Goal: Task Accomplishment & Management: Manage account settings

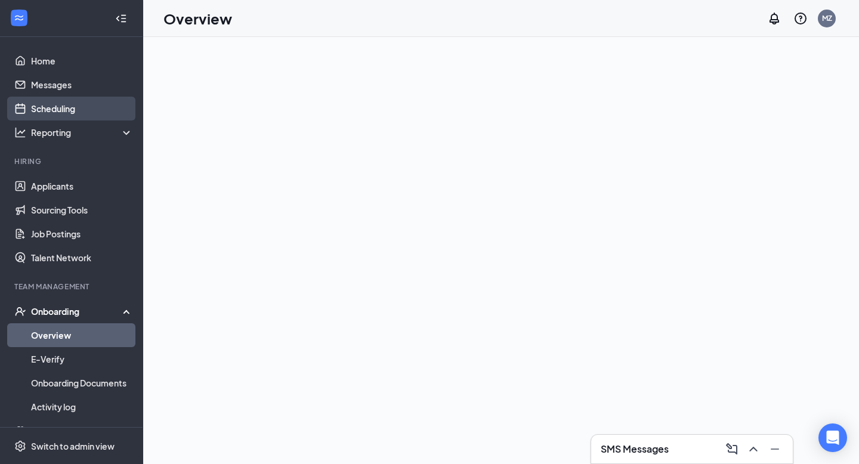
click at [68, 107] on link "Scheduling" at bounding box center [82, 109] width 102 height 24
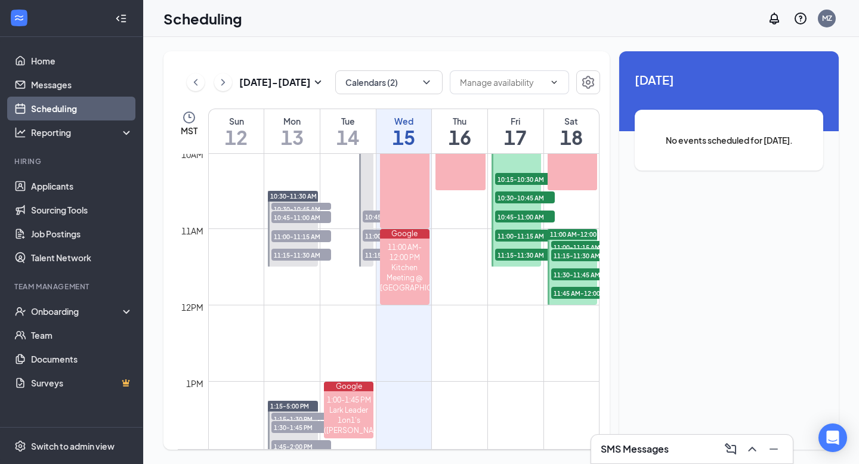
scroll to position [656, 0]
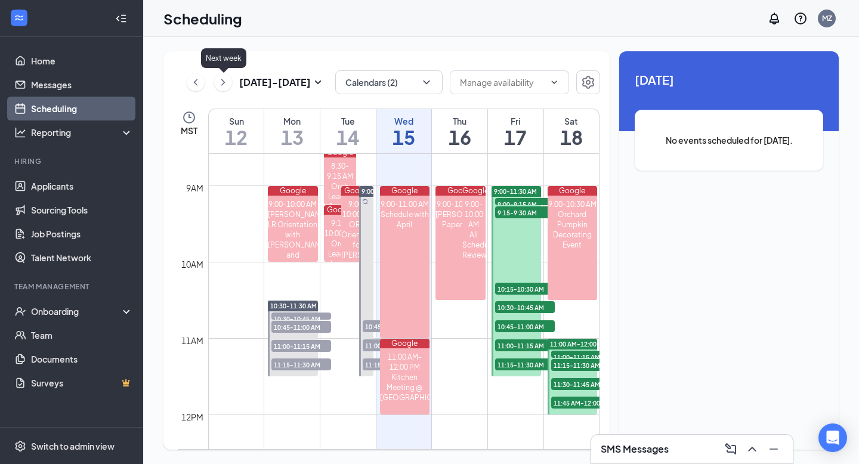
click at [222, 82] on icon "ChevronRight" at bounding box center [223, 82] width 12 height 14
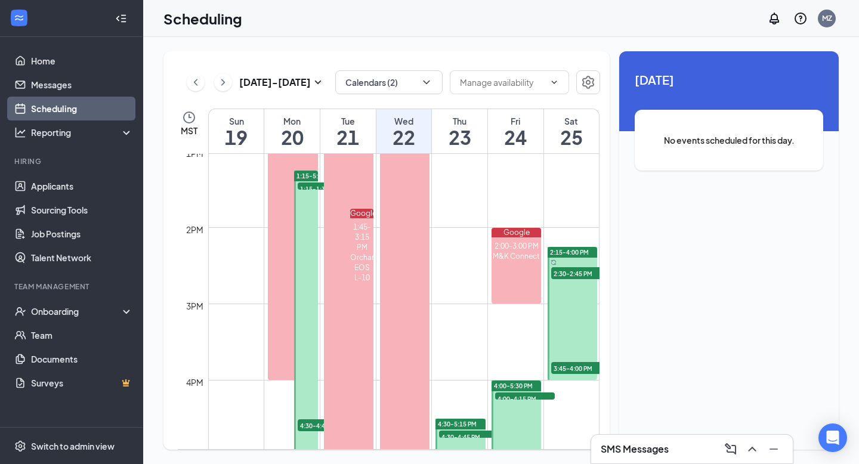
scroll to position [1007, 0]
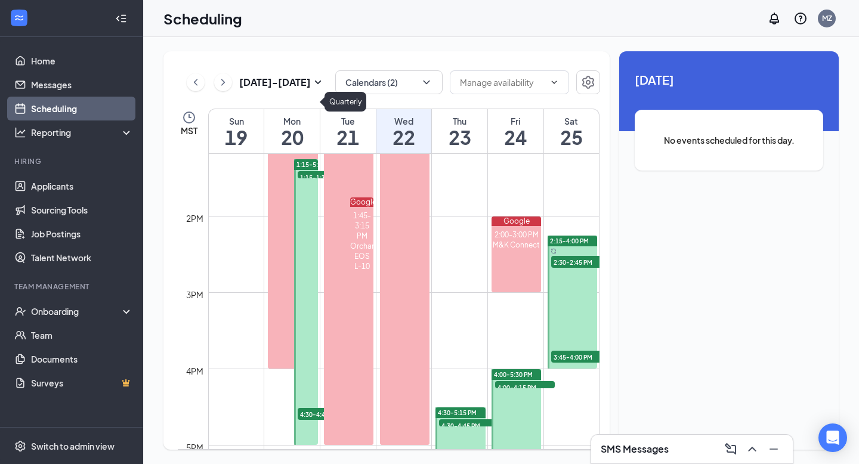
click at [304, 245] on div at bounding box center [305, 302] width 23 height 286
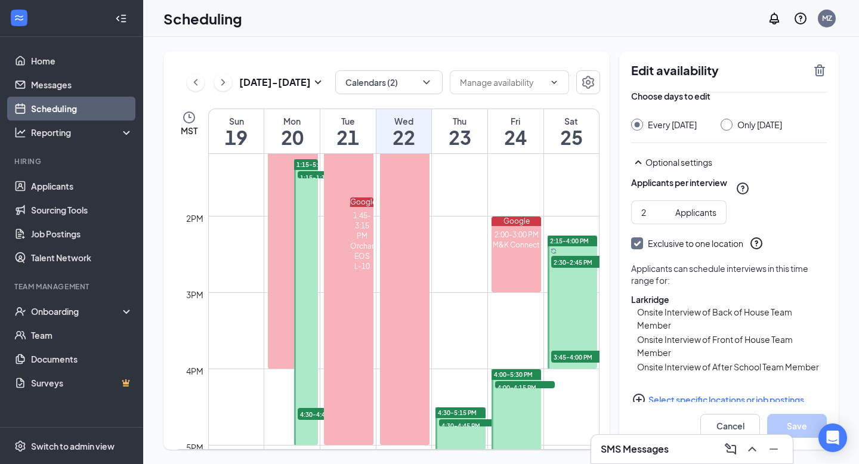
scroll to position [95, 0]
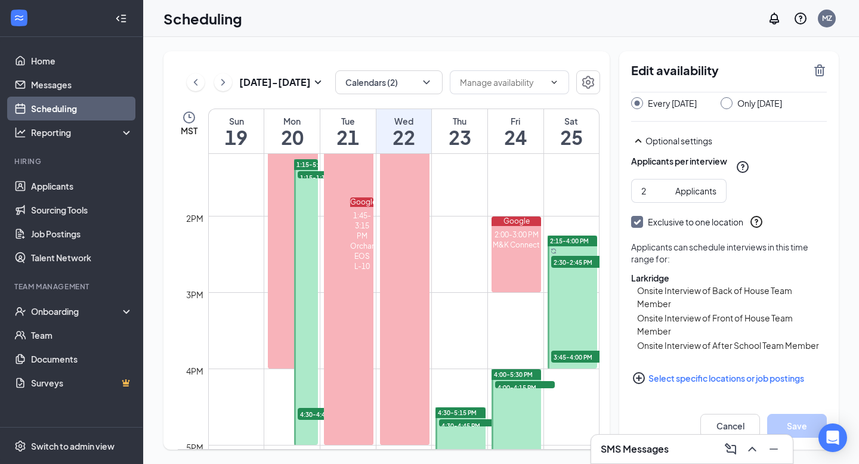
click at [305, 161] on span "1:15-5:00 PM" at bounding box center [315, 164] width 39 height 8
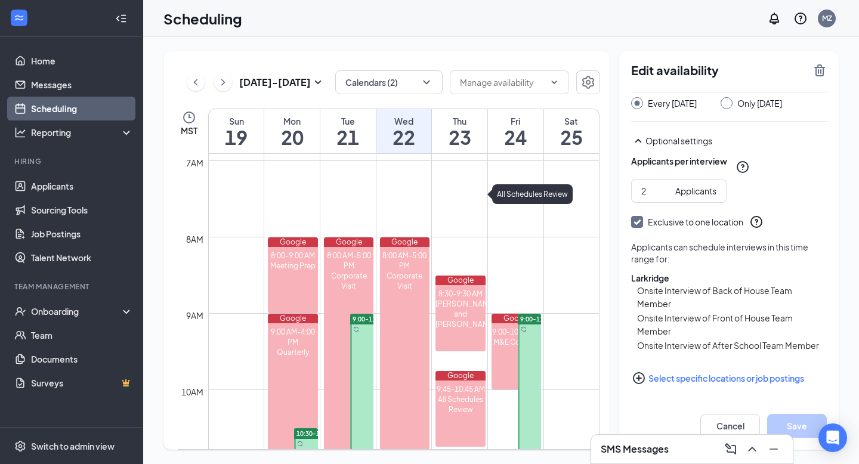
scroll to position [470, 0]
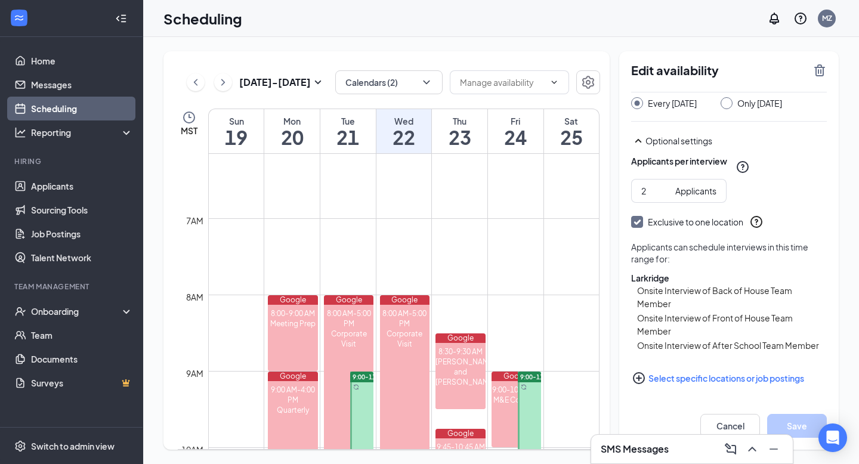
click at [192, 85] on icon "ChevronLeft" at bounding box center [196, 82] width 12 height 14
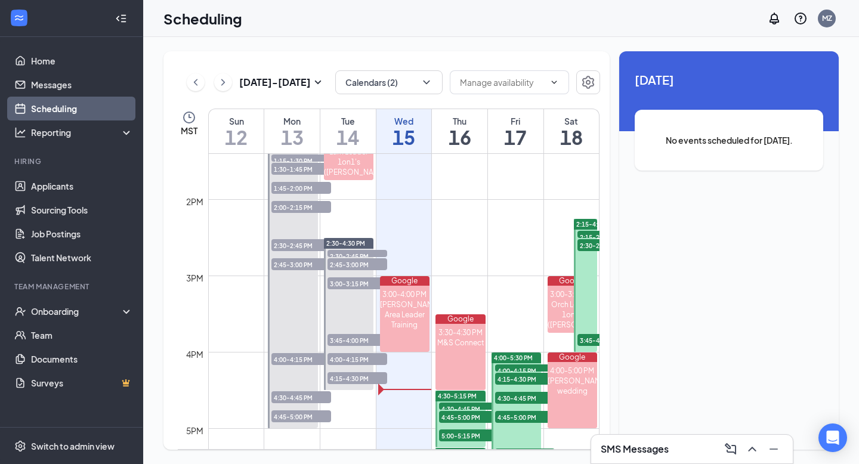
scroll to position [1022, 0]
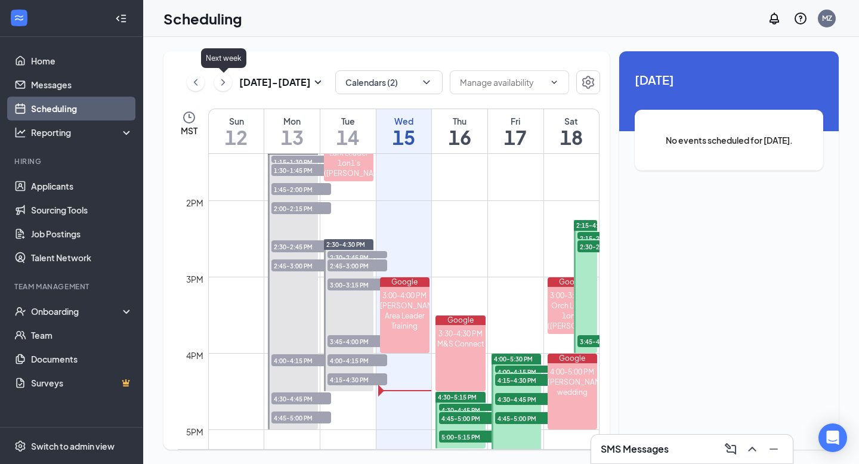
click at [226, 82] on icon "ChevronRight" at bounding box center [223, 82] width 12 height 14
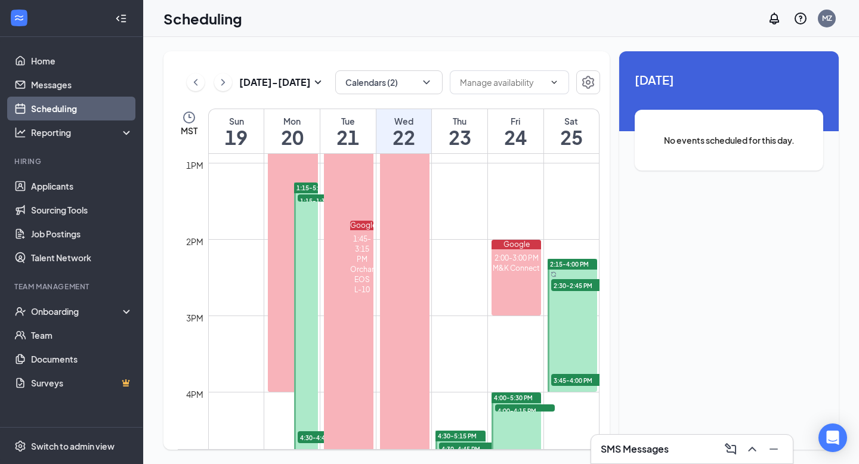
scroll to position [970, 0]
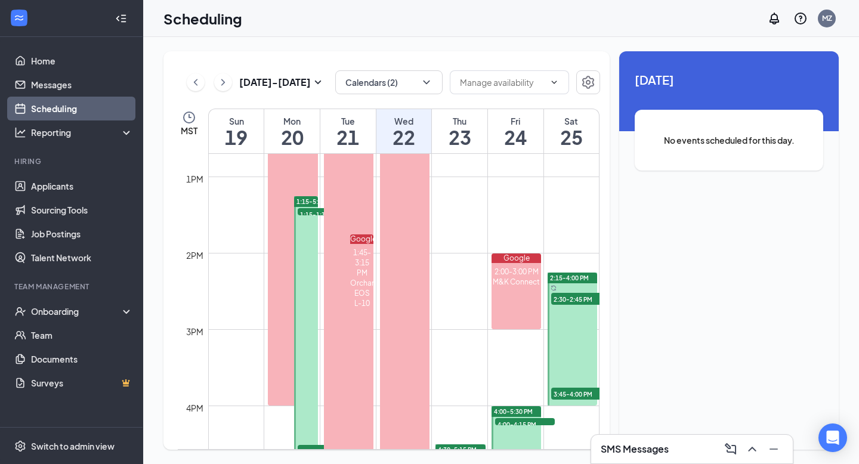
click at [308, 263] on div at bounding box center [305, 339] width 23 height 286
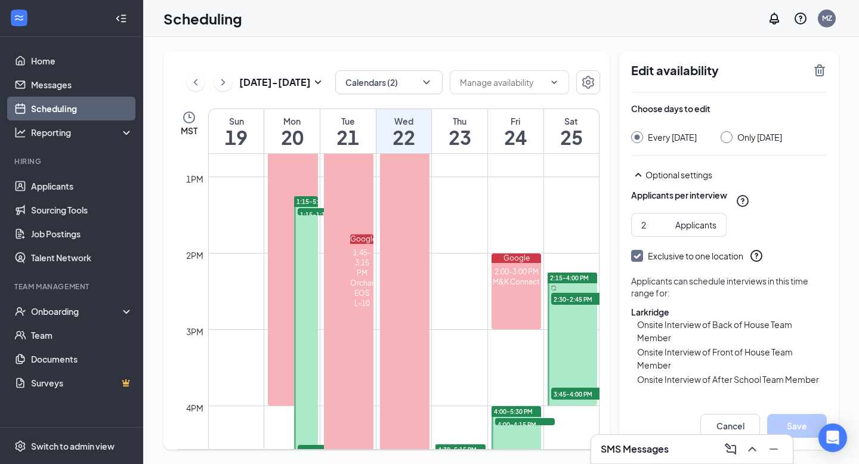
scroll to position [95, 0]
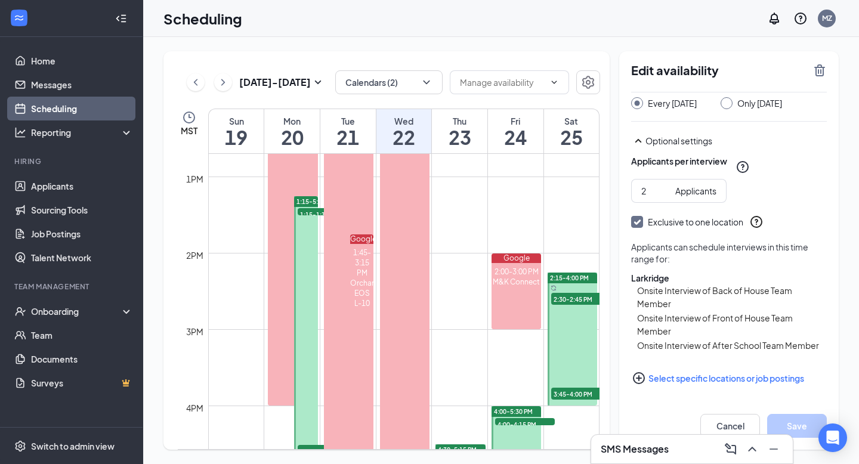
click at [307, 200] on span "1:15-5:00 PM" at bounding box center [315, 201] width 39 height 8
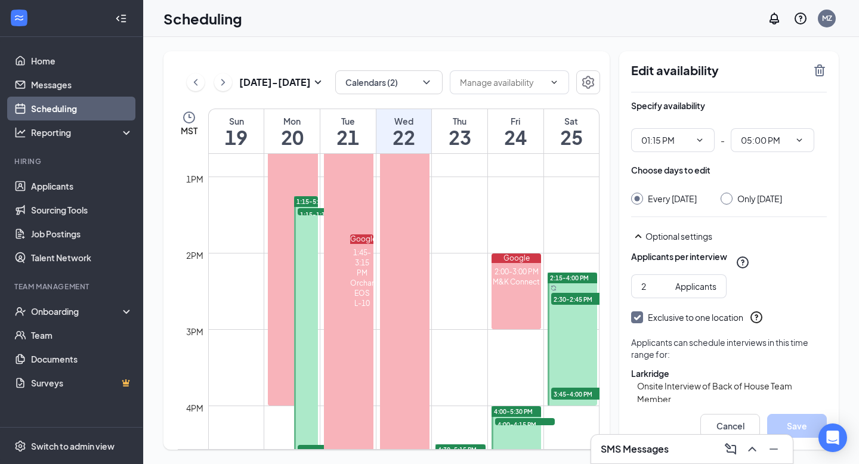
click at [596, 36] on div "Scheduling MZ" at bounding box center [501, 18] width 716 height 37
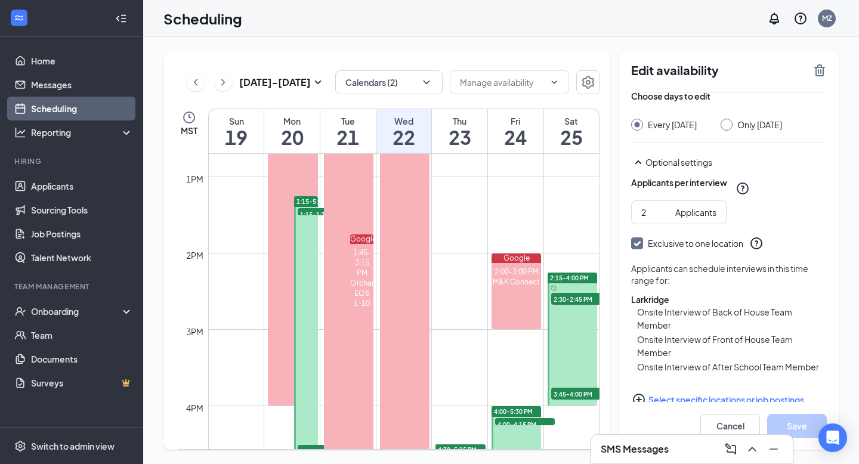
scroll to position [95, 0]
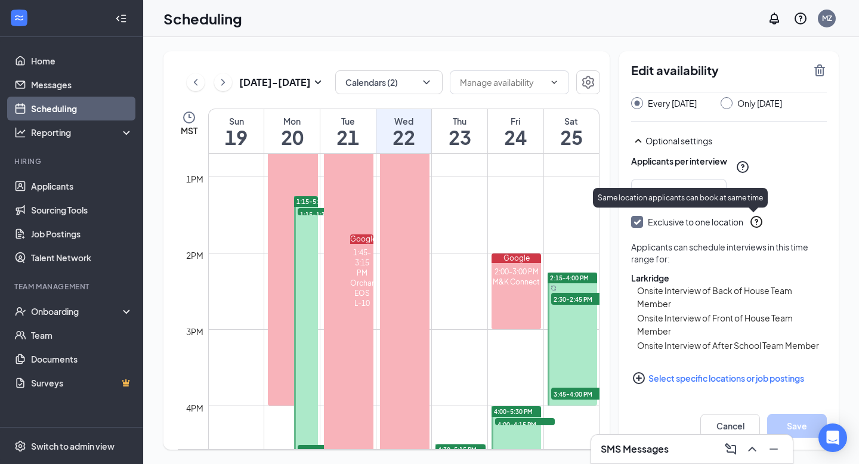
click at [758, 227] on icon "QuestionInfo" at bounding box center [756, 222] width 12 height 12
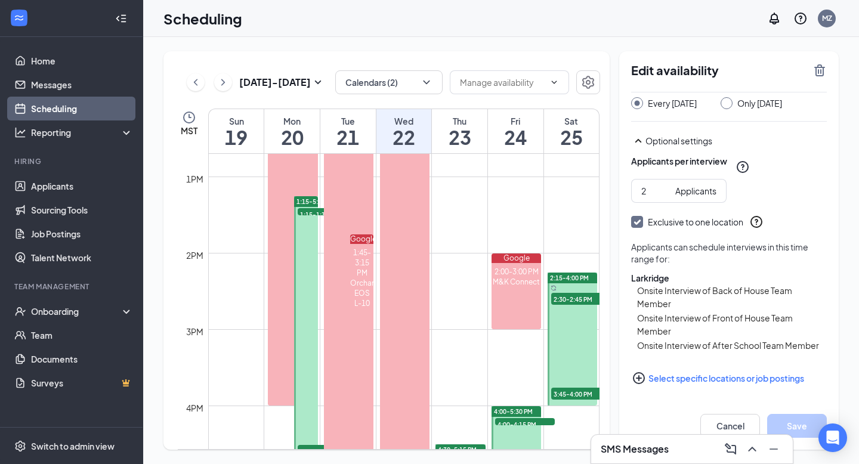
click at [638, 223] on input "Exclusive to one location" at bounding box center [635, 220] width 8 height 8
checkbox input "true"
click at [642, 378] on icon "PlusCircle" at bounding box center [639, 378] width 14 height 14
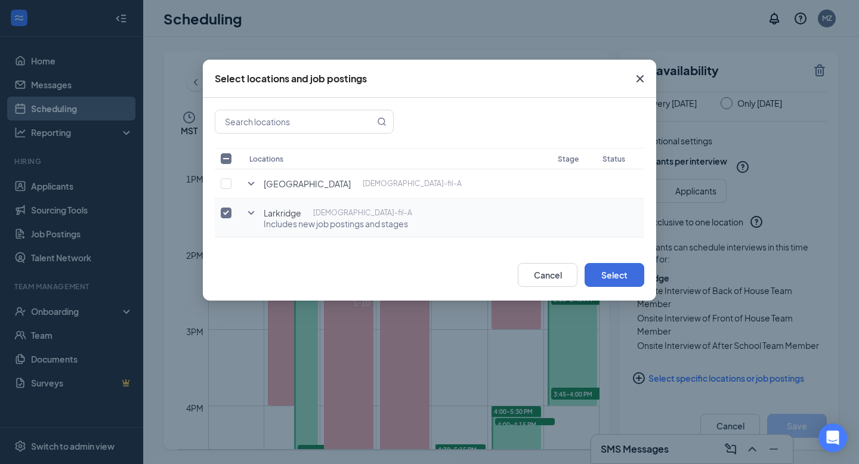
click at [227, 213] on input "checkbox" at bounding box center [226, 213] width 11 height 11
checkbox input "false"
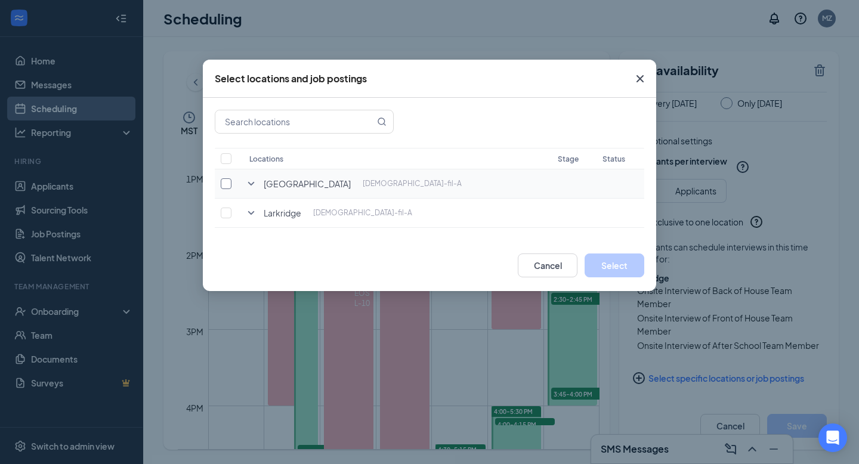
click at [225, 178] on input "checkbox" at bounding box center [226, 183] width 11 height 11
checkbox input "true"
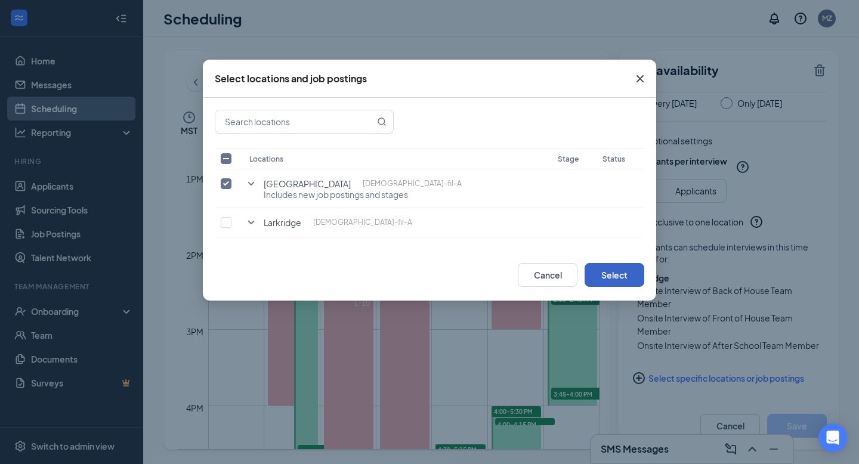
click at [625, 270] on button "Select" at bounding box center [615, 275] width 60 height 24
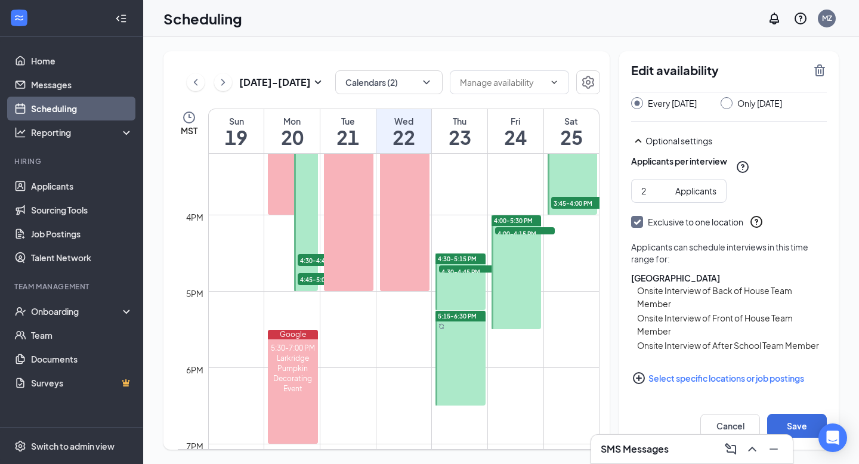
scroll to position [1132, 0]
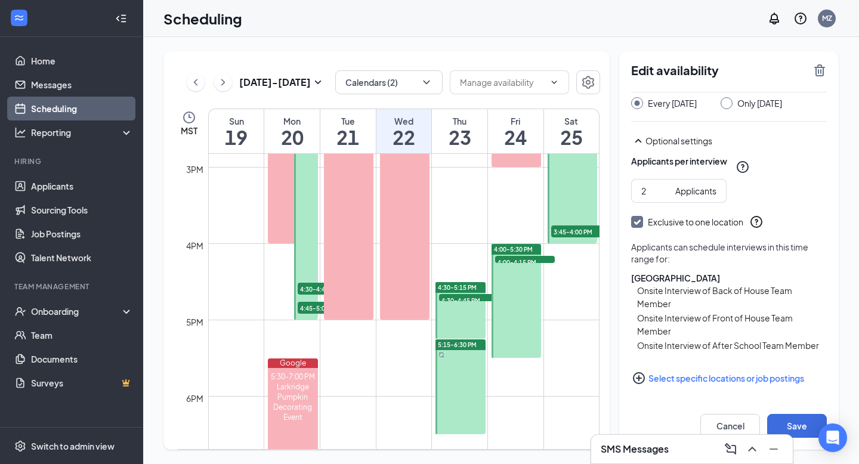
click at [468, 285] on span "4:30-5:15 PM" at bounding box center [457, 287] width 39 height 8
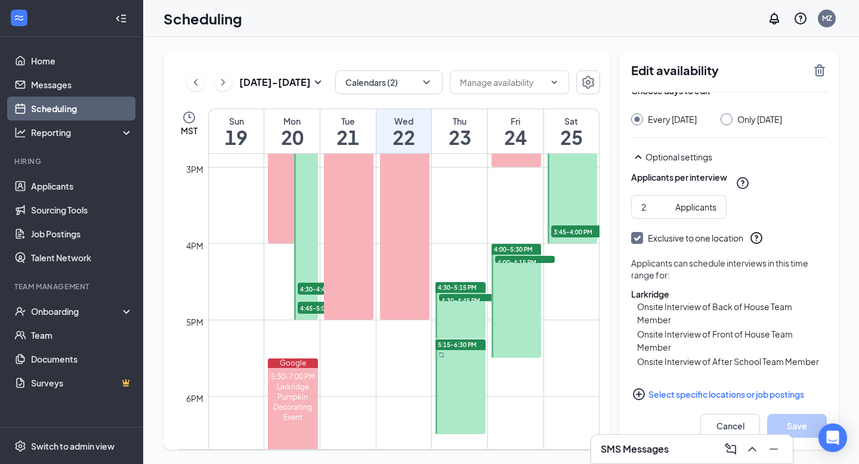
scroll to position [107, 0]
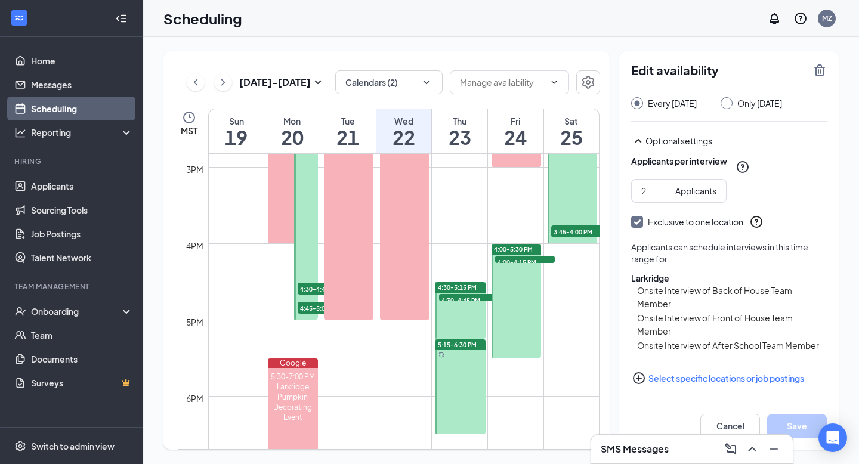
click at [641, 379] on icon "PlusCircle" at bounding box center [639, 378] width 14 height 14
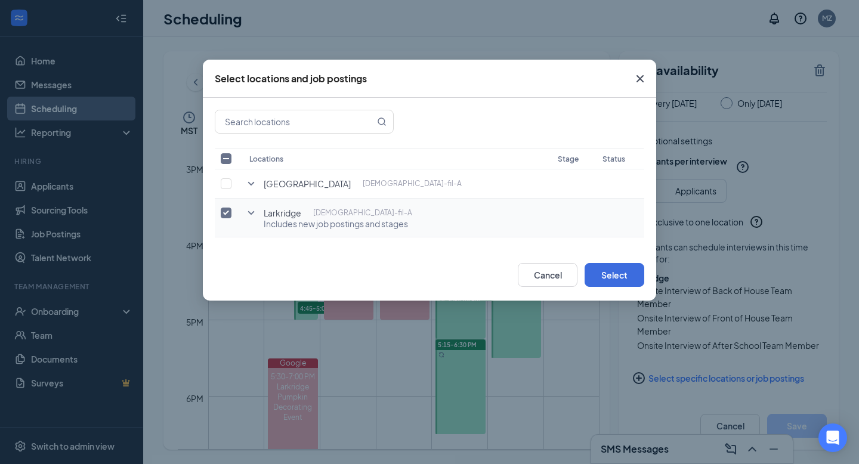
click at [224, 211] on input "checkbox" at bounding box center [226, 213] width 11 height 11
checkbox input "false"
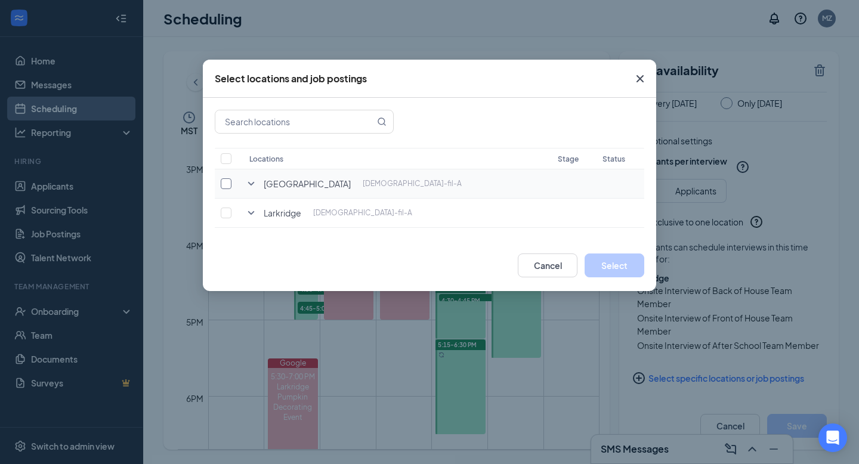
click at [227, 182] on input "checkbox" at bounding box center [226, 183] width 11 height 11
checkbox input "true"
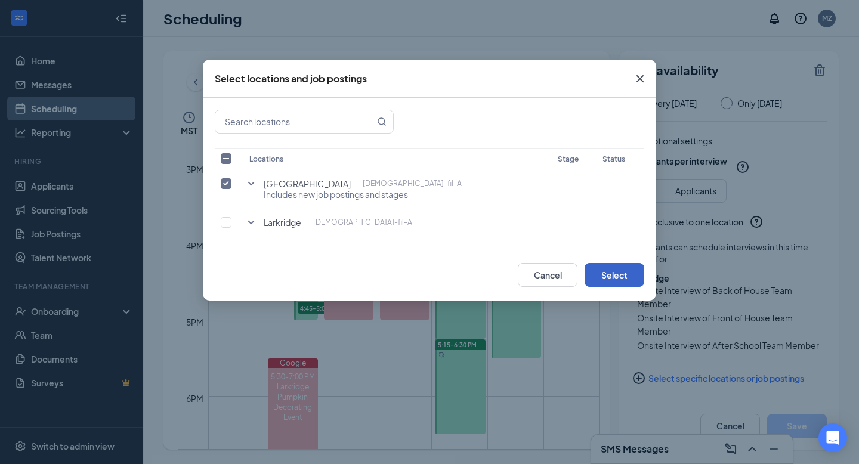
click at [605, 274] on button "Select" at bounding box center [615, 275] width 60 height 24
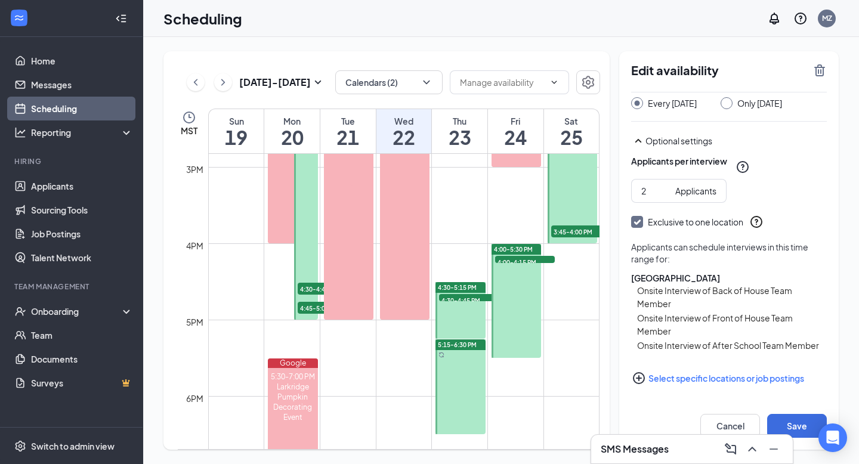
click at [507, 249] on span "4:00-5:30 PM" at bounding box center [513, 249] width 39 height 8
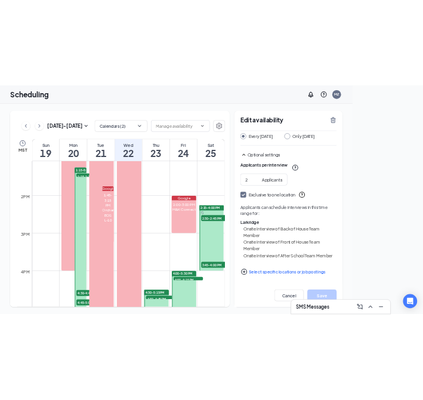
scroll to position [95, 0]
